Goal: Transaction & Acquisition: Purchase product/service

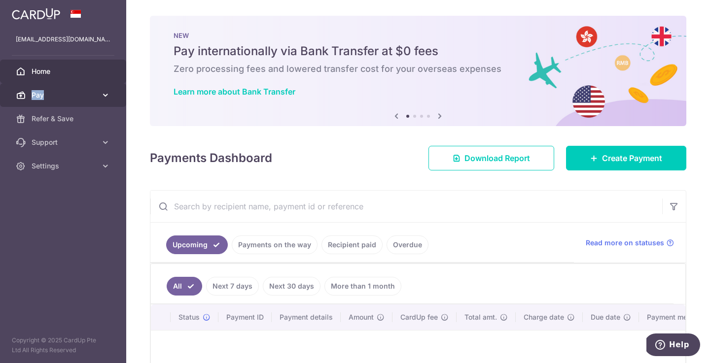
click at [88, 90] on link "Pay" at bounding box center [63, 95] width 126 height 24
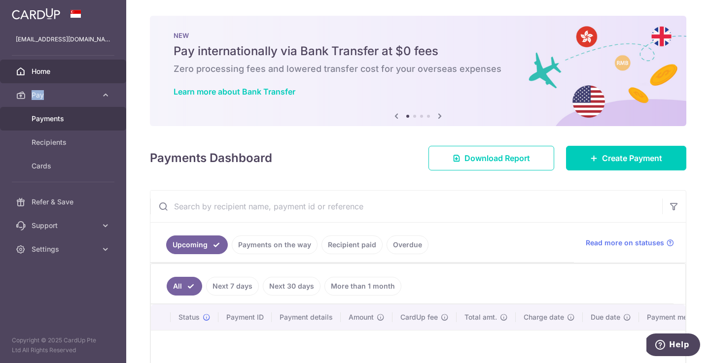
click at [64, 122] on span "Payments" at bounding box center [64, 119] width 65 height 10
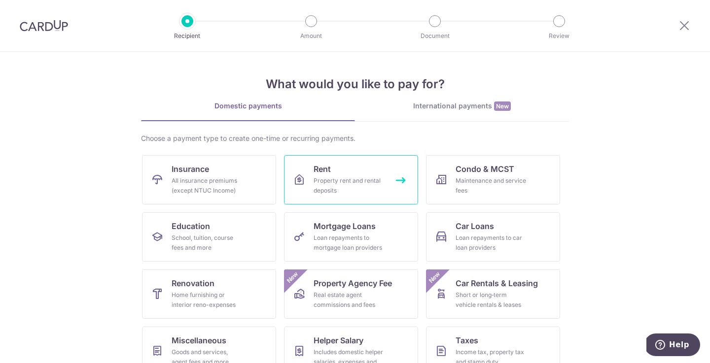
click at [373, 191] on div "Property rent and rental deposits" at bounding box center [349, 186] width 71 height 20
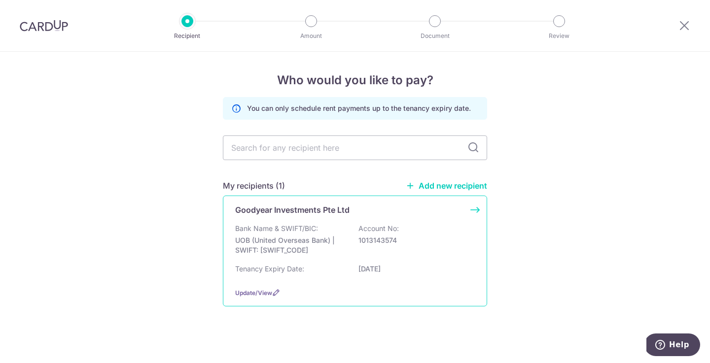
click at [295, 247] on p "UOB (United Overseas Bank) | SWIFT: UOVBSGSGXXX" at bounding box center [290, 246] width 110 height 20
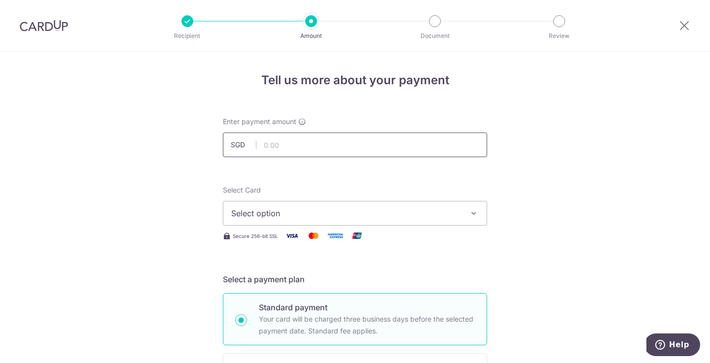
click at [285, 137] on input "text" at bounding box center [355, 145] width 264 height 25
type input "5,500.00"
click at [306, 204] on button "Select option" at bounding box center [355, 213] width 264 height 25
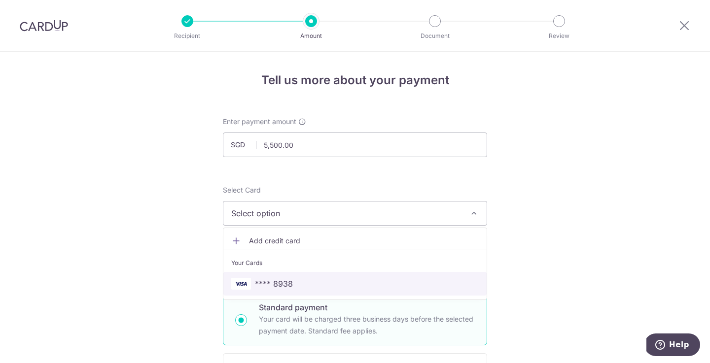
click at [280, 285] on span "**** 8938" at bounding box center [274, 284] width 38 height 12
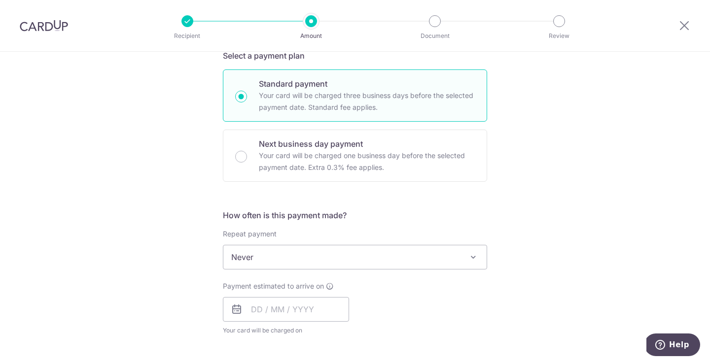
scroll to position [213, 0]
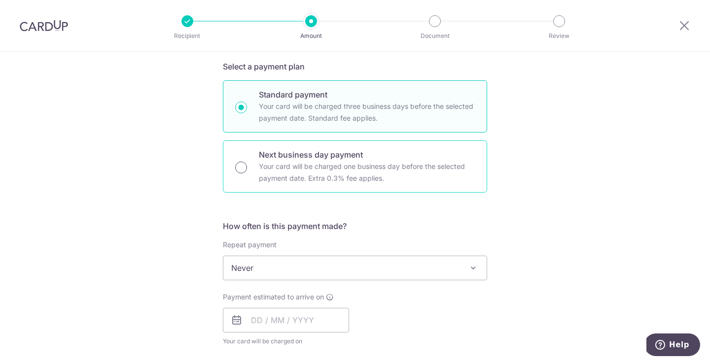
click at [243, 165] on input "Next business day payment Your card will be charged one business day before the…" at bounding box center [241, 168] width 12 height 12
radio input "true"
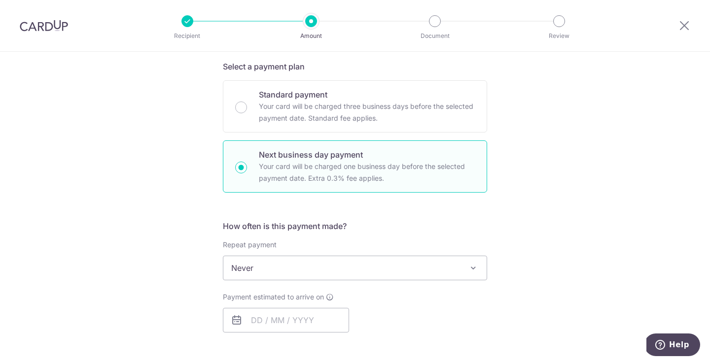
click at [337, 276] on span "Never" at bounding box center [354, 268] width 263 height 24
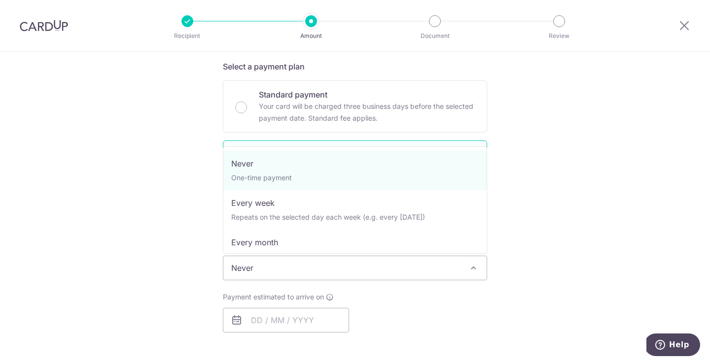
click at [514, 286] on div "Tell us more about your payment Enter payment amount SGD 5,500.00 5500.00 Selec…" at bounding box center [355, 302] width 710 height 926
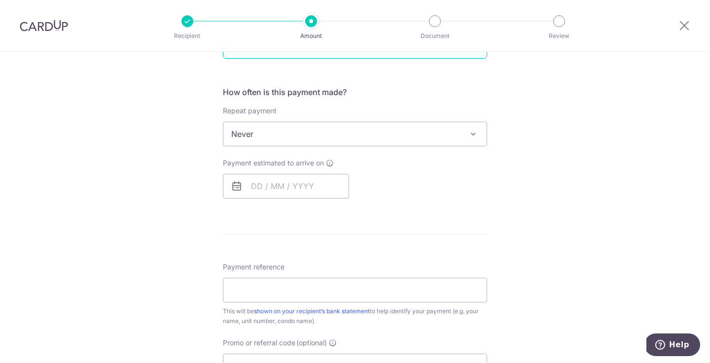
scroll to position [389, 0]
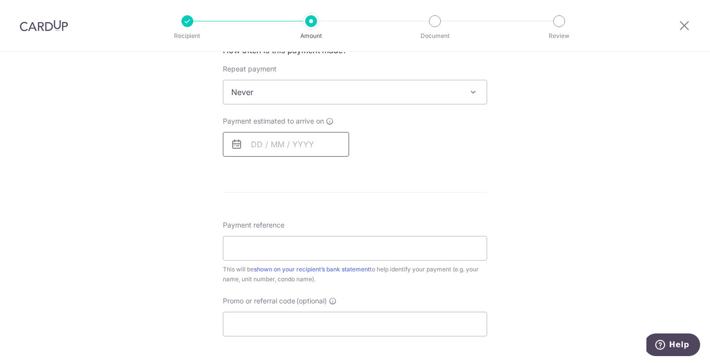
click at [249, 147] on input "text" at bounding box center [286, 144] width 126 height 25
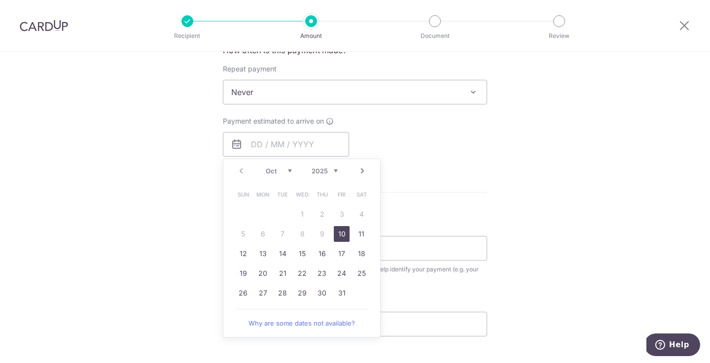
click at [339, 233] on link "10" at bounding box center [342, 234] width 16 height 16
type input "[DATE]"
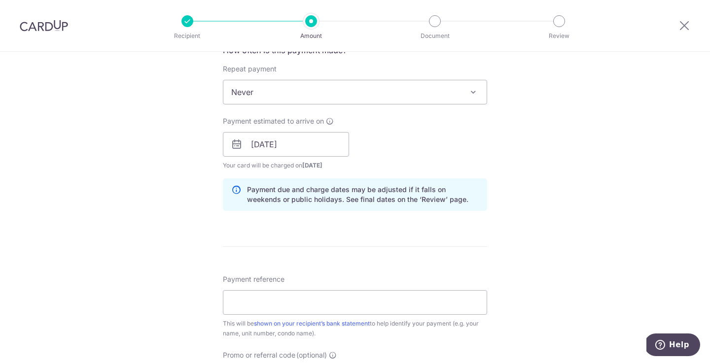
click at [352, 206] on div "Payment due and charge dates may be adjusted if it falls on weekends or public …" at bounding box center [355, 194] width 264 height 33
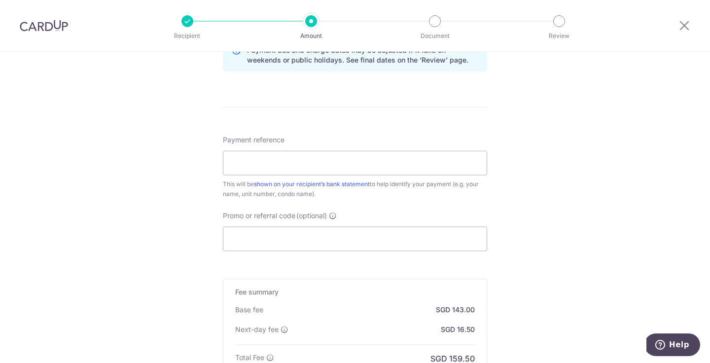
scroll to position [546, 0]
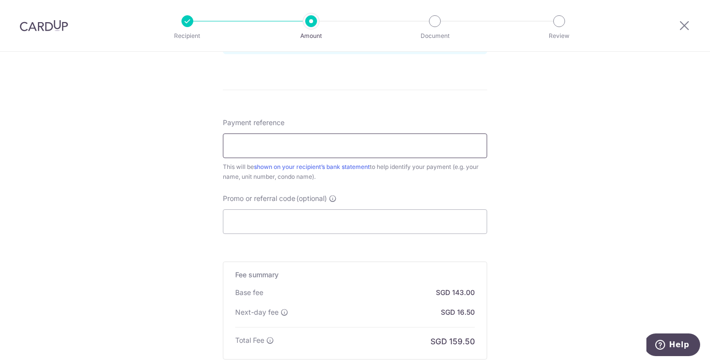
click at [296, 145] on input "Payment reference" at bounding box center [355, 146] width 264 height 25
click at [295, 146] on input "CF 02-10 Rent SEPT 2025" at bounding box center [355, 146] width 264 height 25
type input "CF 02-10 Rent [DATE]"
click at [279, 226] on input "Promo or referral code (optional)" at bounding box center [355, 221] width 264 height 25
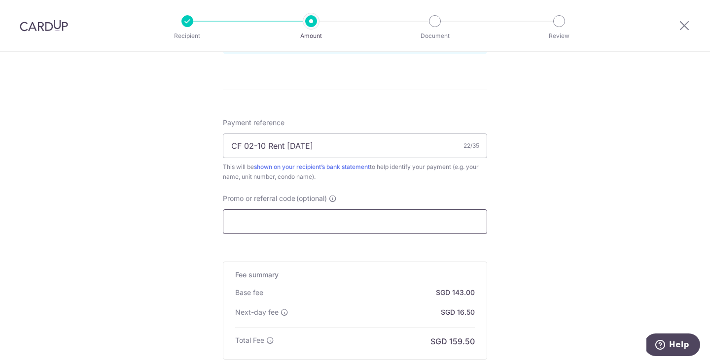
click at [279, 226] on input "Promo or referral code (optional)" at bounding box center [355, 221] width 264 height 25
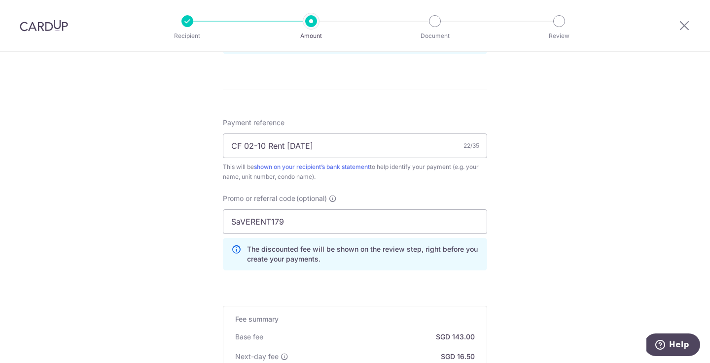
click at [599, 230] on div "Tell us more about your payment Enter payment amount SGD 5,500.00 5500.00 Selec…" at bounding box center [355, 18] width 710 height 1024
click at [242, 221] on input "SaVERENT179" at bounding box center [355, 221] width 264 height 25
type input "SAVERENT179"
click at [553, 245] on div "Tell us more about your payment Enter payment amount SGD 5,500.00 5500.00 Selec…" at bounding box center [355, 18] width 710 height 1024
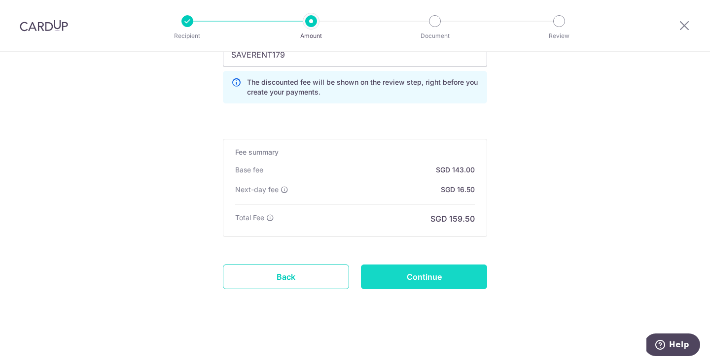
scroll to position [713, 0]
click at [444, 287] on input "Continue" at bounding box center [424, 277] width 126 height 25
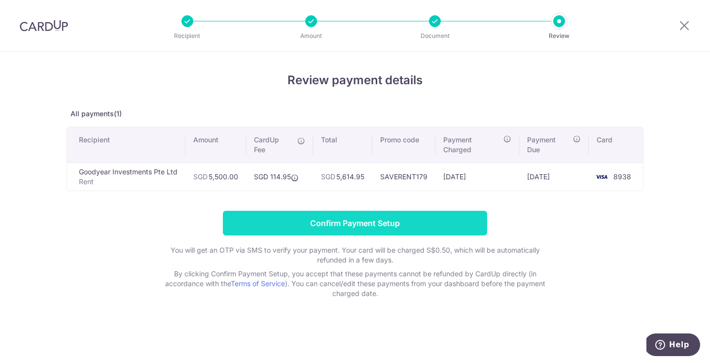
click at [424, 234] on input "Confirm Payment Setup" at bounding box center [355, 223] width 264 height 25
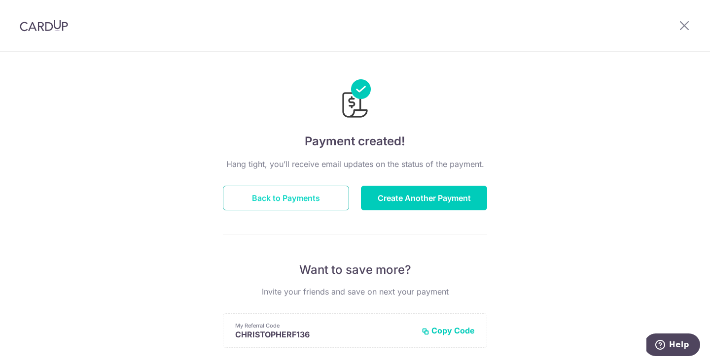
click at [288, 199] on button "Back to Payments" at bounding box center [286, 198] width 126 height 25
